Goal: Find specific page/section: Find specific page/section

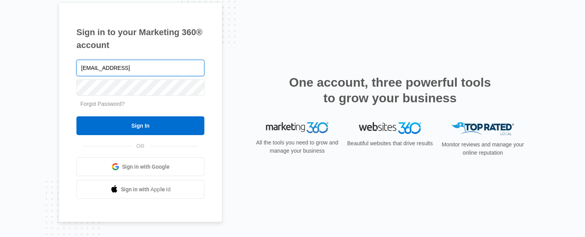
click at [167, 73] on input "aspirationsdance@comcast.nte" at bounding box center [140, 68] width 128 height 16
type input "[EMAIL_ADDRESS][DOMAIN_NAME]"
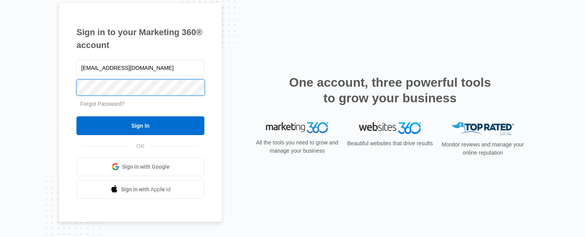
click at [76, 116] on input "Sign In" at bounding box center [140, 125] width 128 height 19
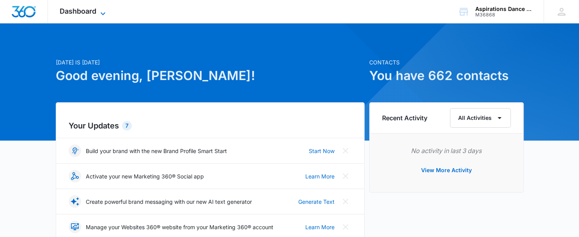
click at [94, 11] on span "Dashboard" at bounding box center [78, 11] width 37 height 8
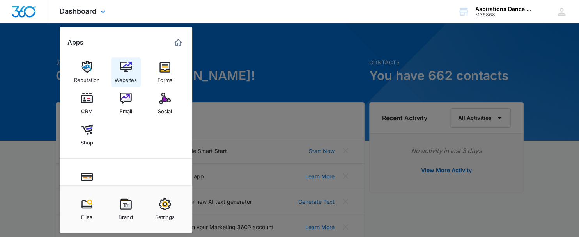
click at [118, 75] on div "Websites" at bounding box center [126, 78] width 22 height 10
